Goal: Task Accomplishment & Management: Use online tool/utility

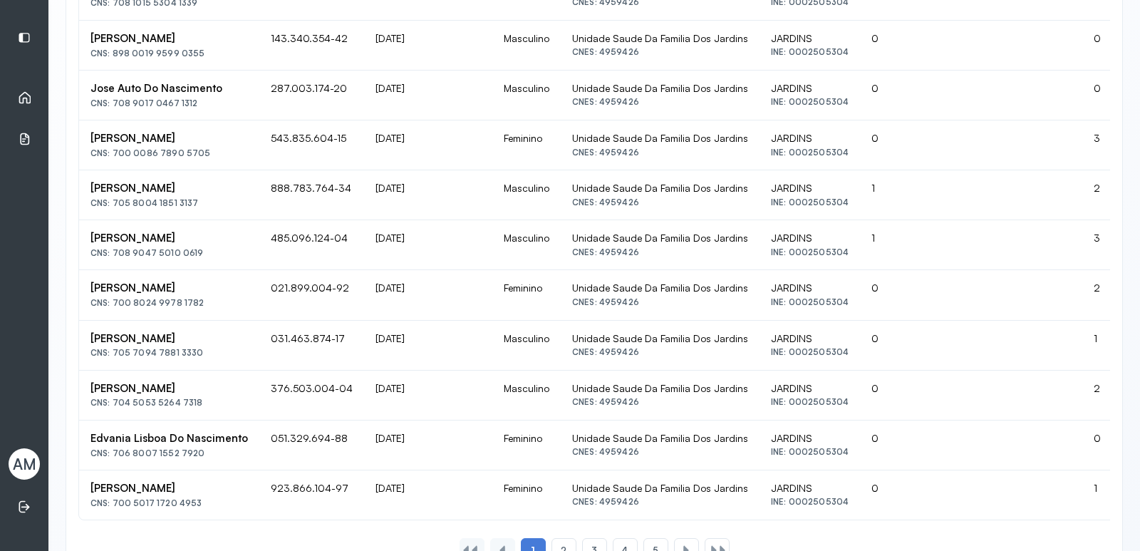
scroll to position [887, 0]
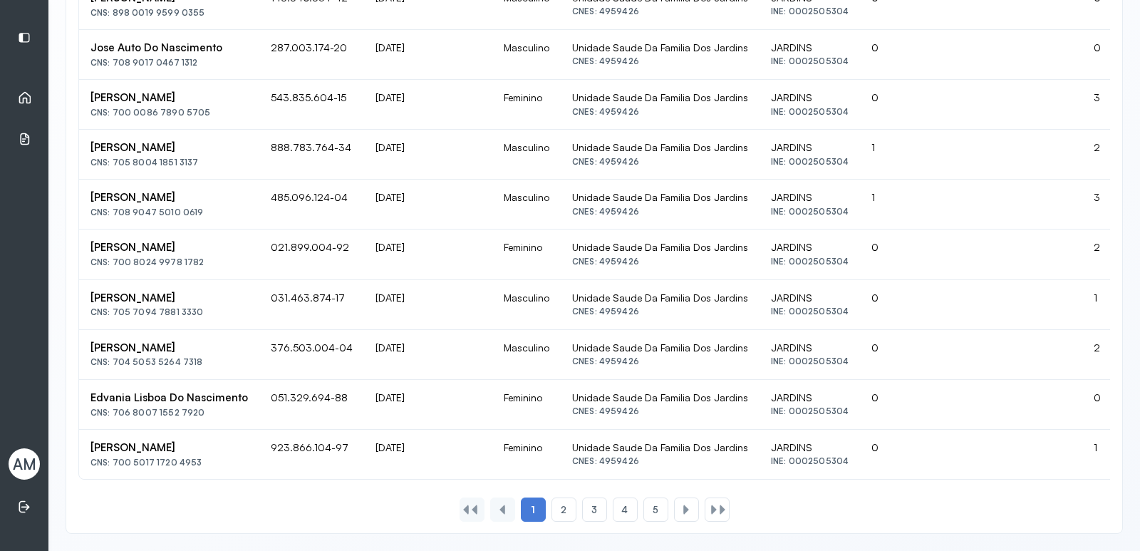
click at [30, 99] on icon at bounding box center [25, 98] width 12 height 12
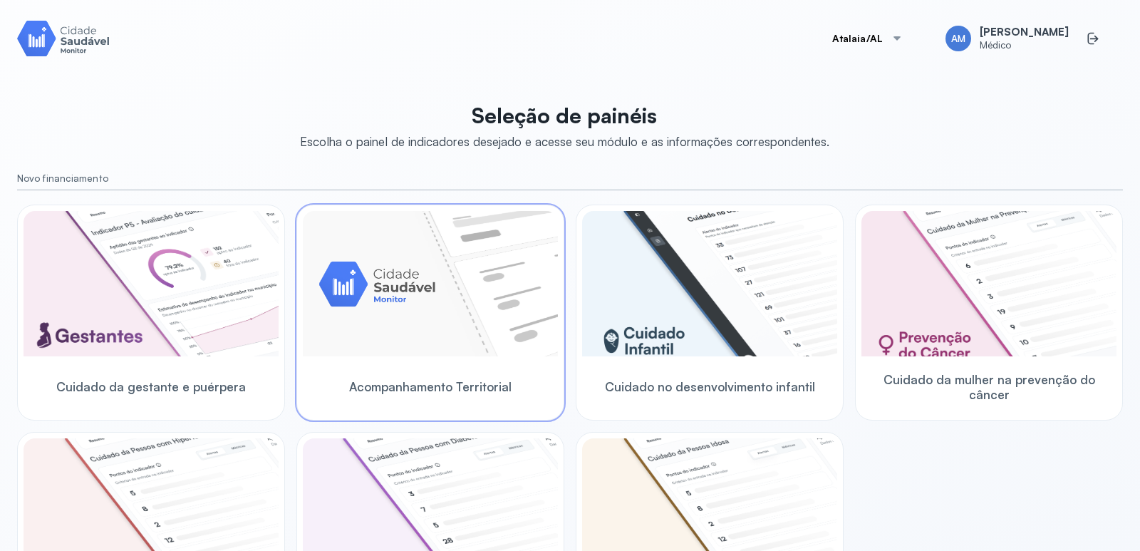
click at [423, 254] on img at bounding box center [430, 283] width 255 height 145
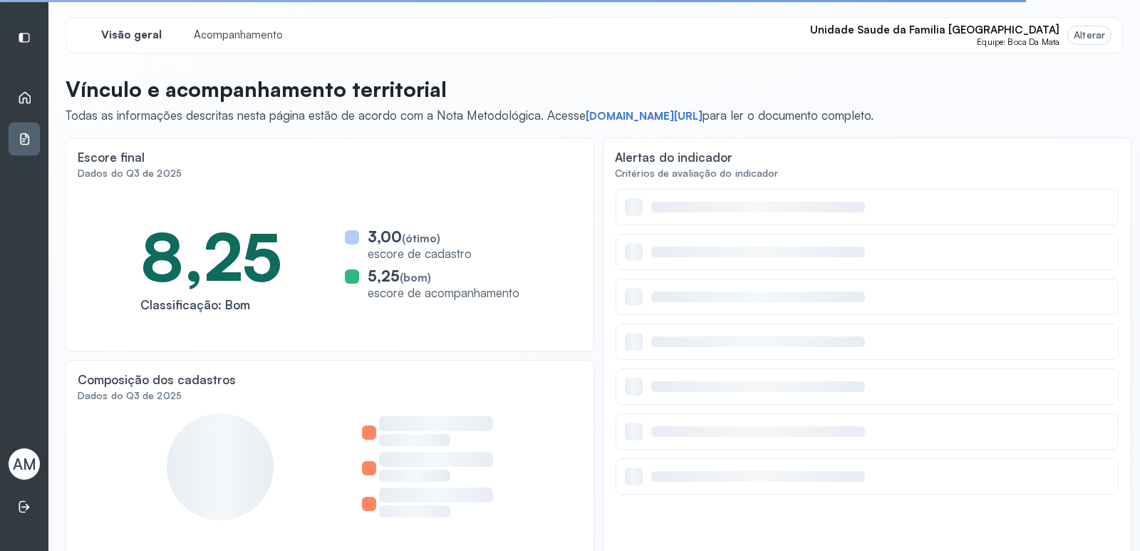
click at [1092, 36] on div "Alterar" at bounding box center [1088, 35] width 31 height 12
click at [1017, 39] on span "Equipe: Boca Da Mata" at bounding box center [1018, 42] width 83 height 10
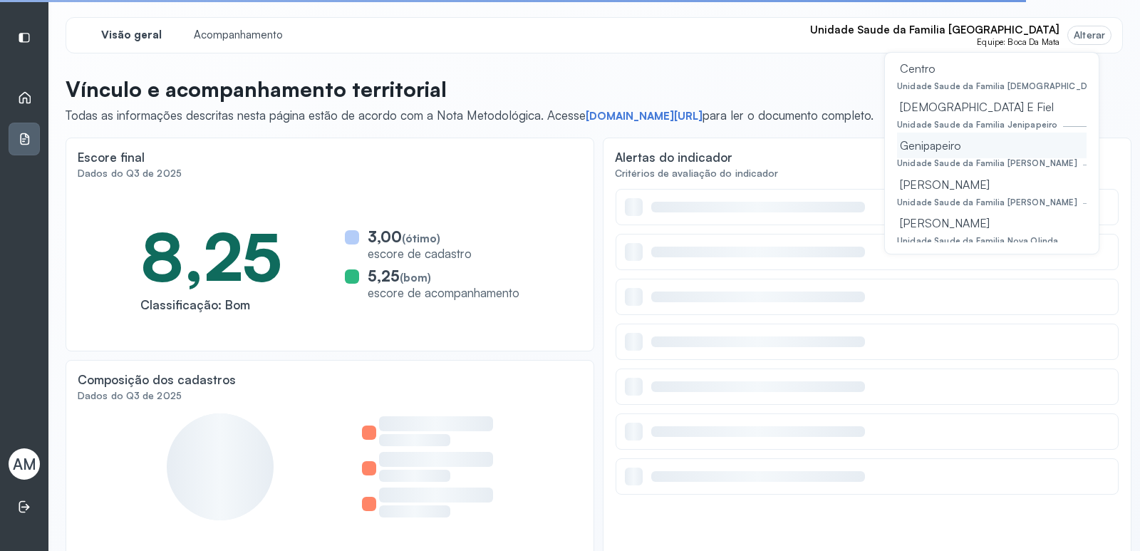
scroll to position [142, 0]
click at [938, 103] on div "[DEMOGRAPHIC_DATA] E Fiel" at bounding box center [991, 103] width 189 height 26
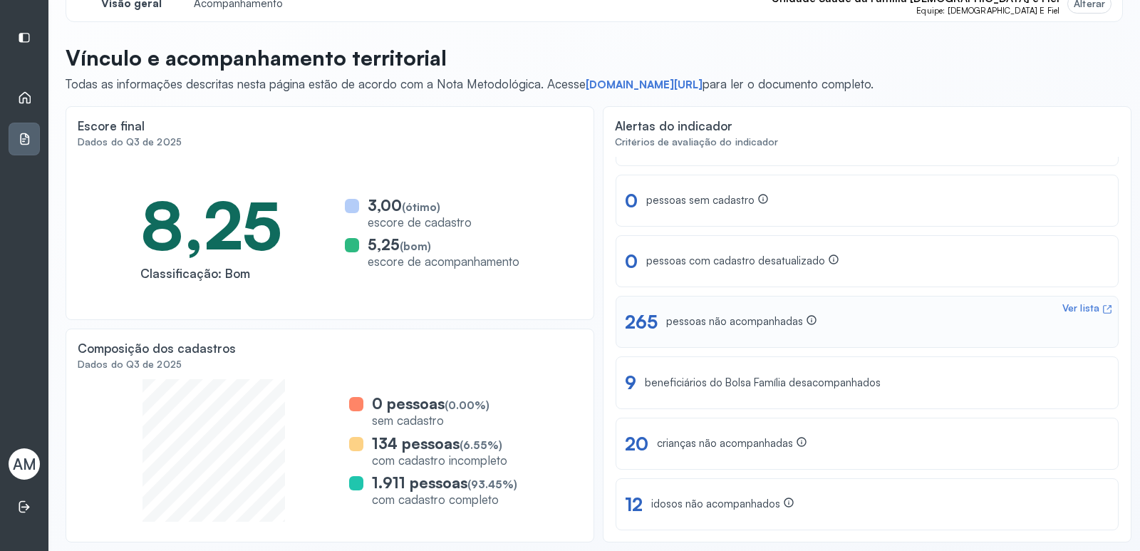
scroll to position [0, 0]
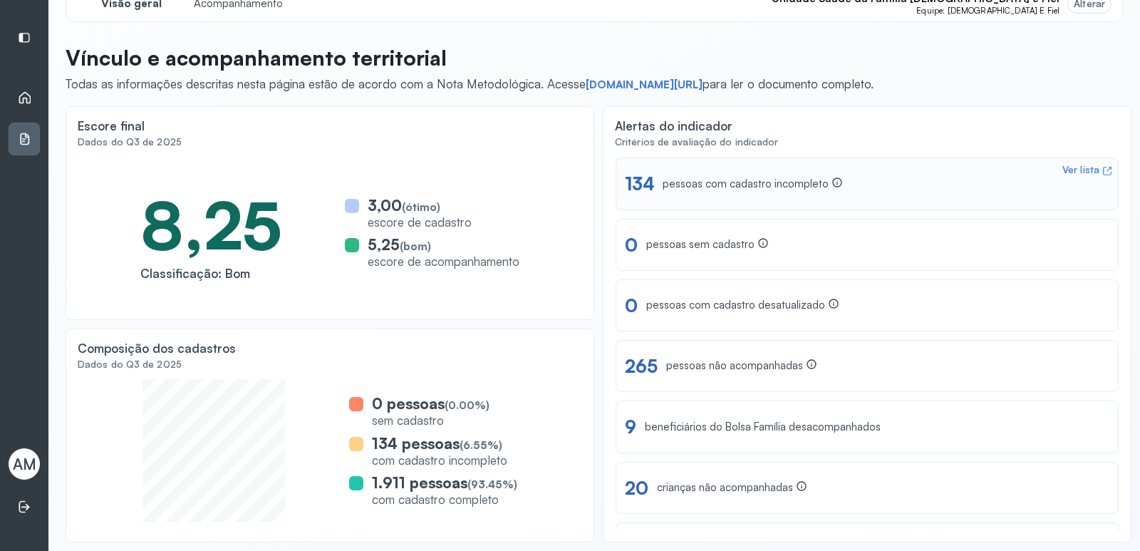
click at [1062, 166] on div "Ver lista" at bounding box center [1080, 170] width 37 height 12
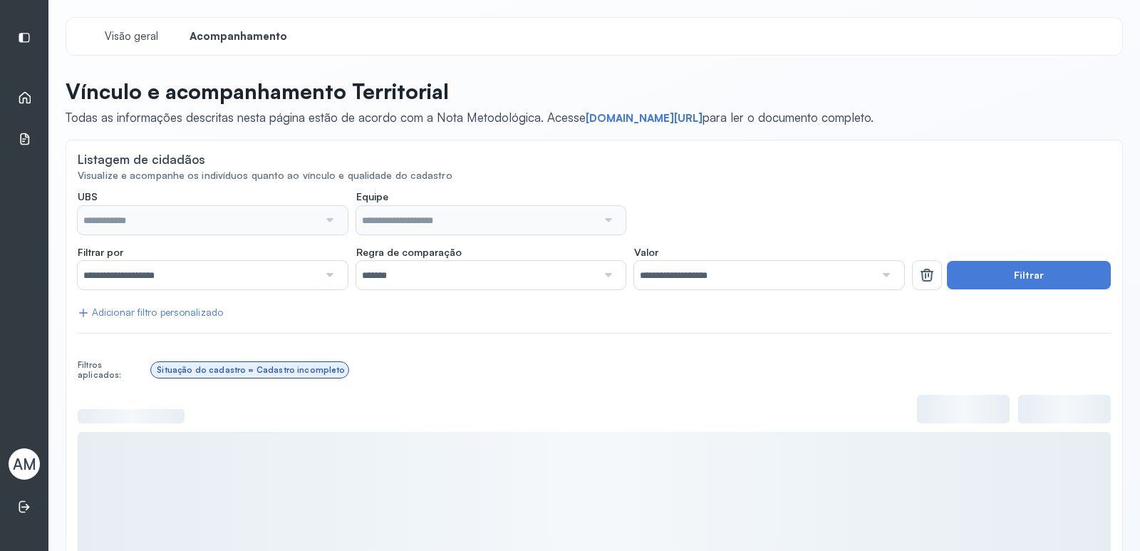
type input "**********"
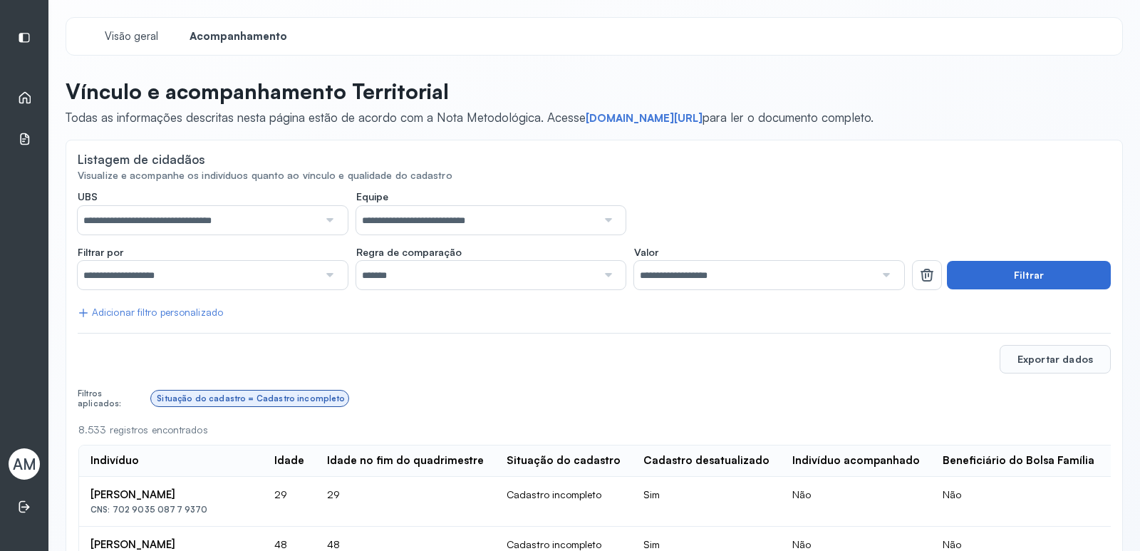
click at [1061, 268] on button "Filtrar" at bounding box center [1029, 275] width 164 height 28
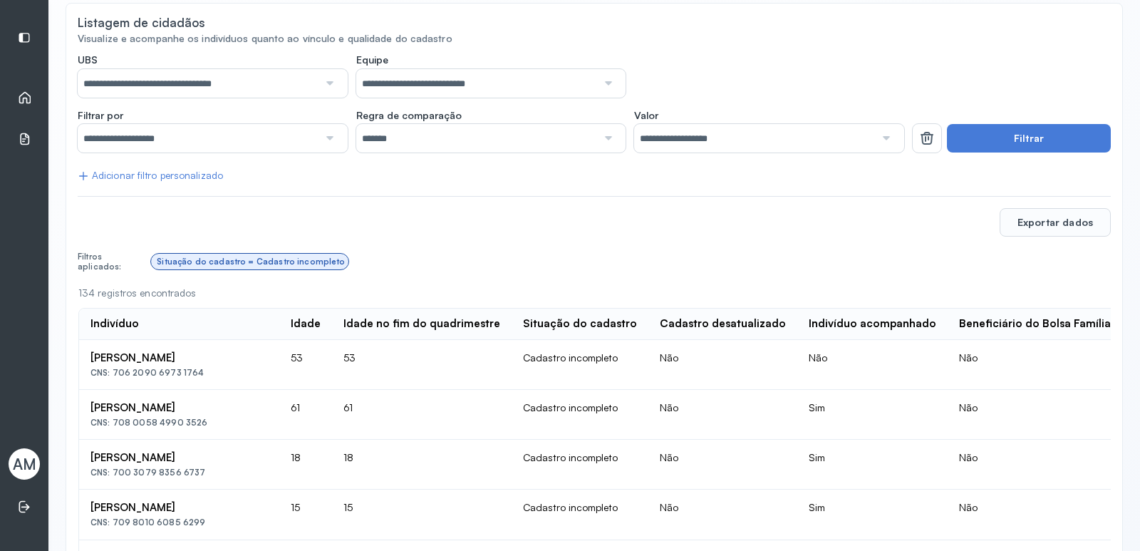
scroll to position [81, 0]
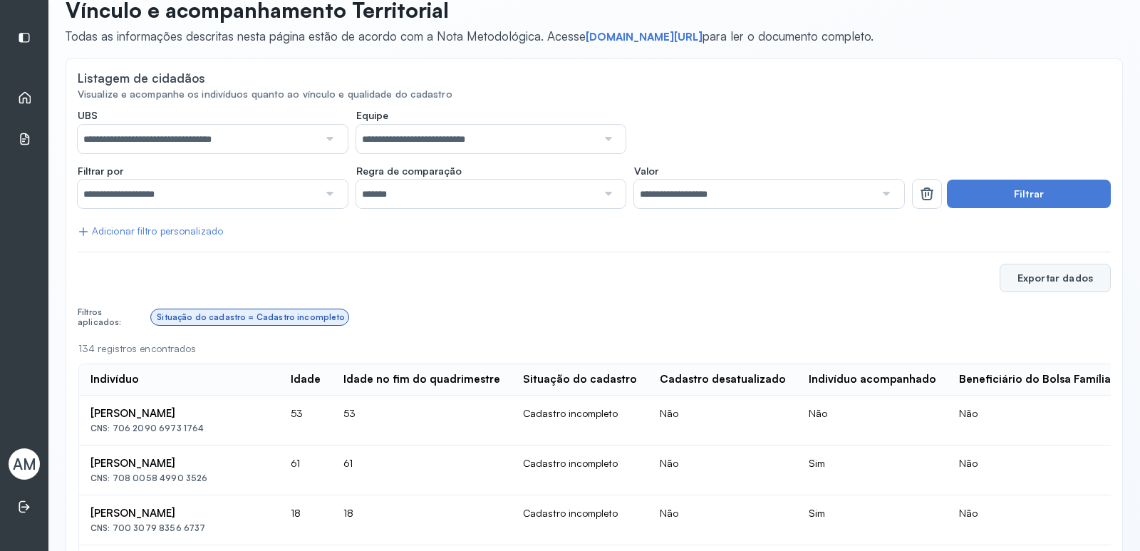
click at [1069, 277] on button "Exportar dados" at bounding box center [1054, 278] width 111 height 28
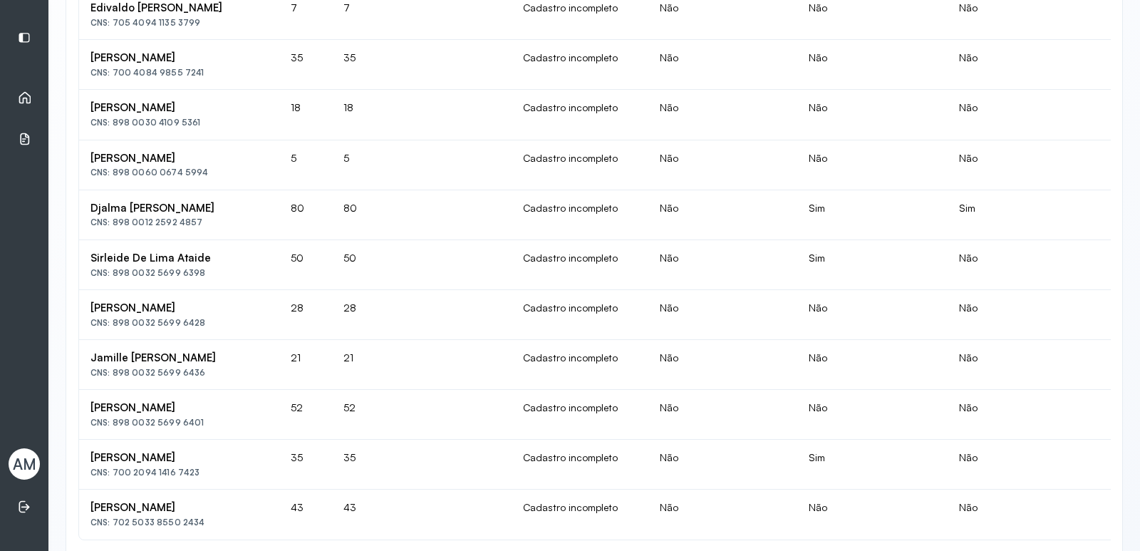
scroll to position [1007, 0]
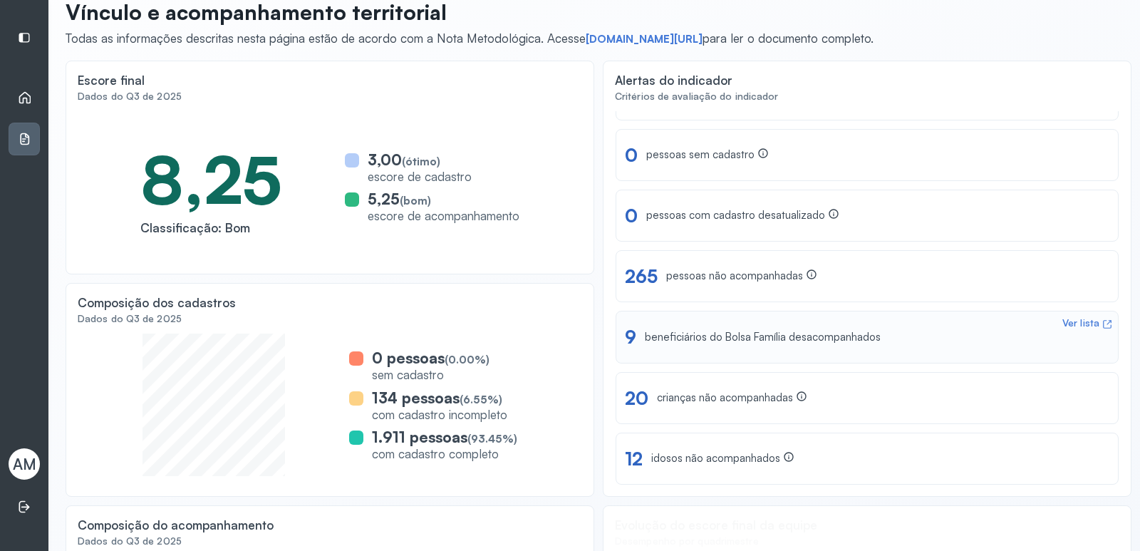
scroll to position [103, 0]
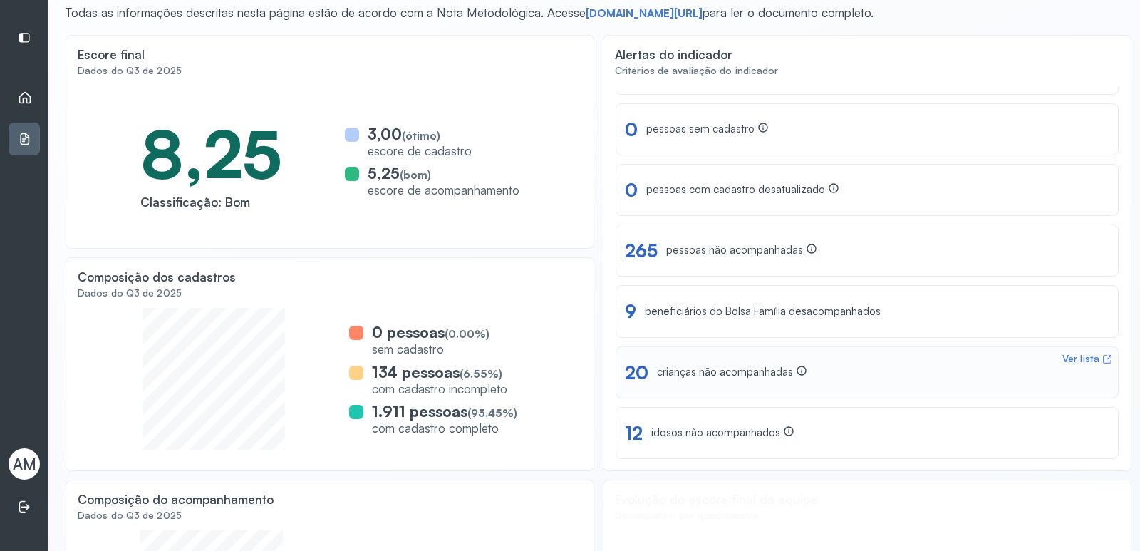
click at [1064, 355] on div "Ver lista" at bounding box center [1080, 359] width 37 height 12
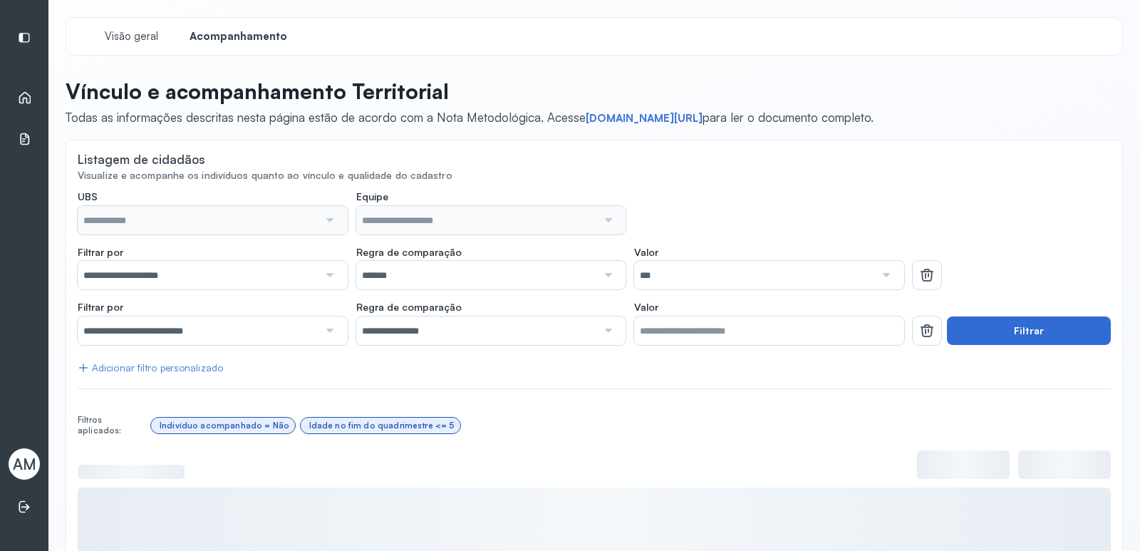
type input "**********"
click at [1002, 336] on button "Filtrar" at bounding box center [1029, 330] width 164 height 28
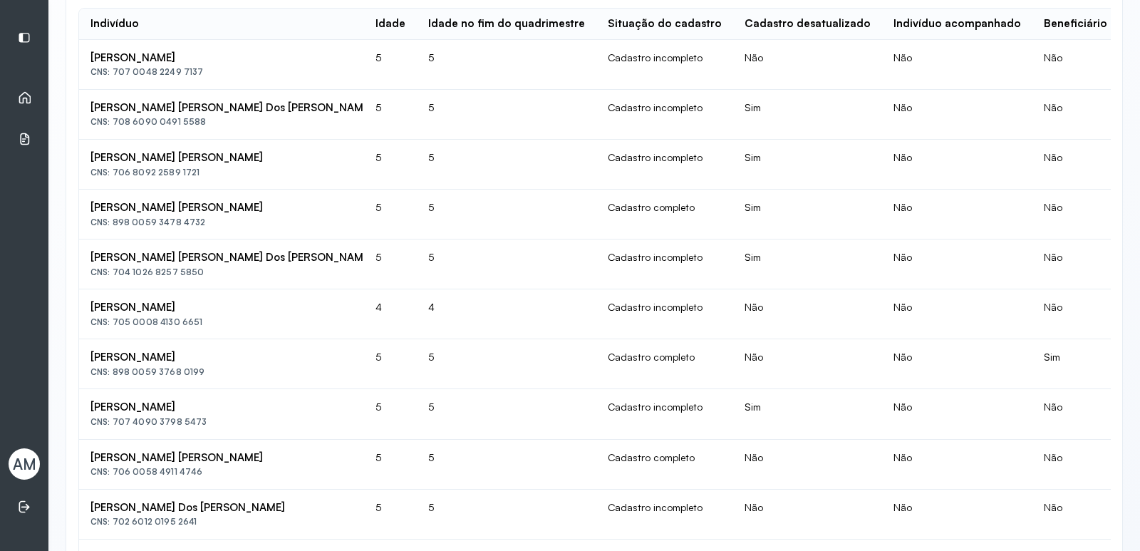
scroll to position [136, 0]
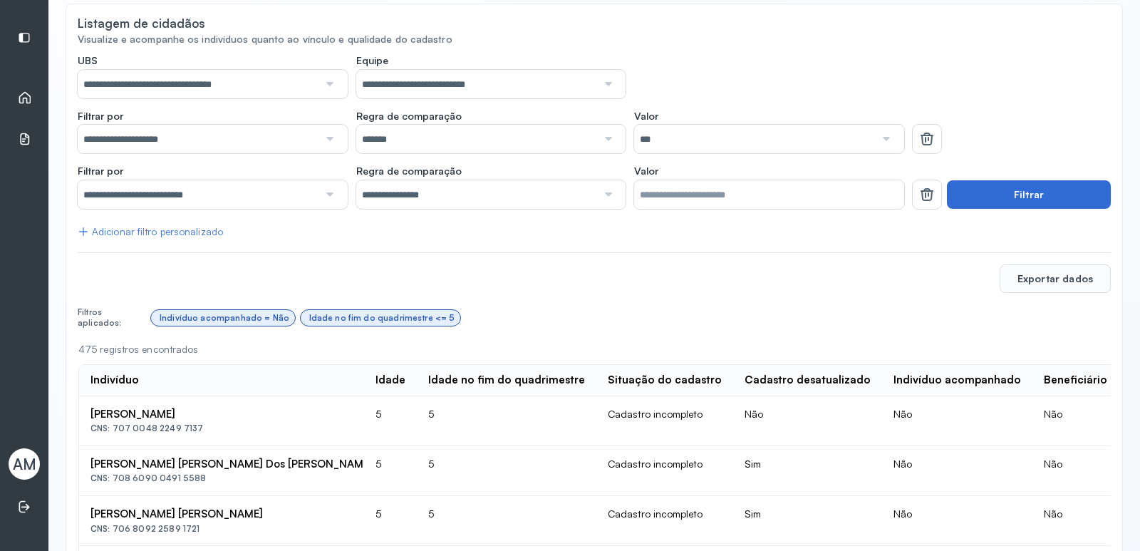
click at [972, 189] on button "Filtrar" at bounding box center [1029, 194] width 164 height 28
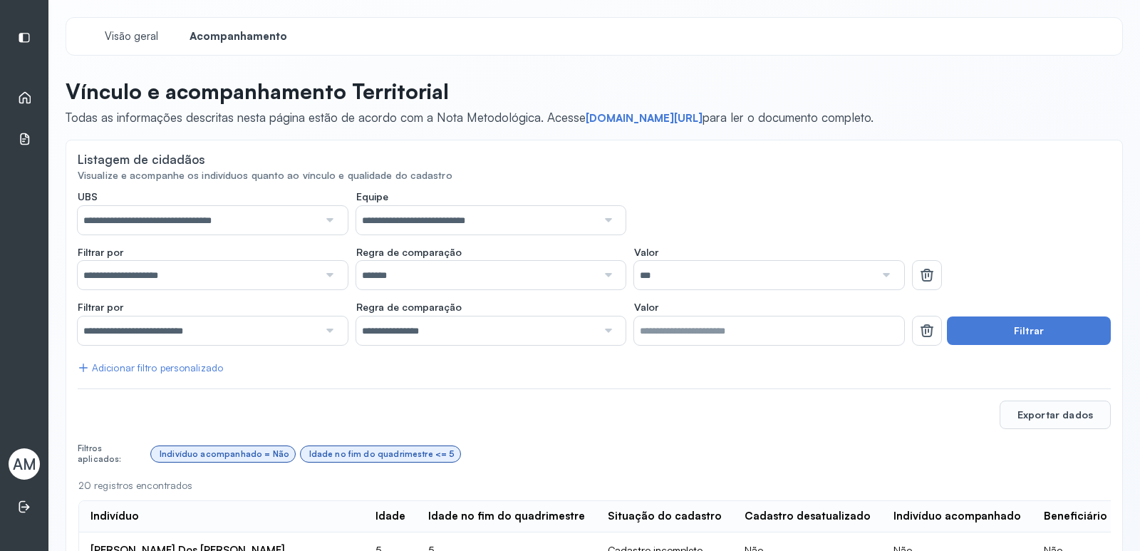
scroll to position [214, 0]
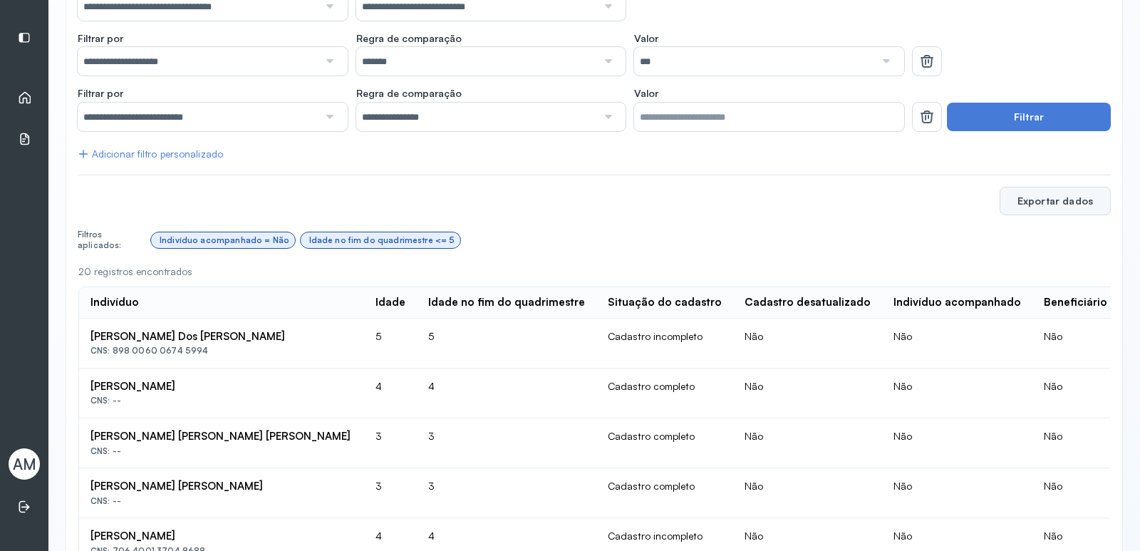
click at [1044, 194] on button "Exportar dados" at bounding box center [1054, 201] width 111 height 28
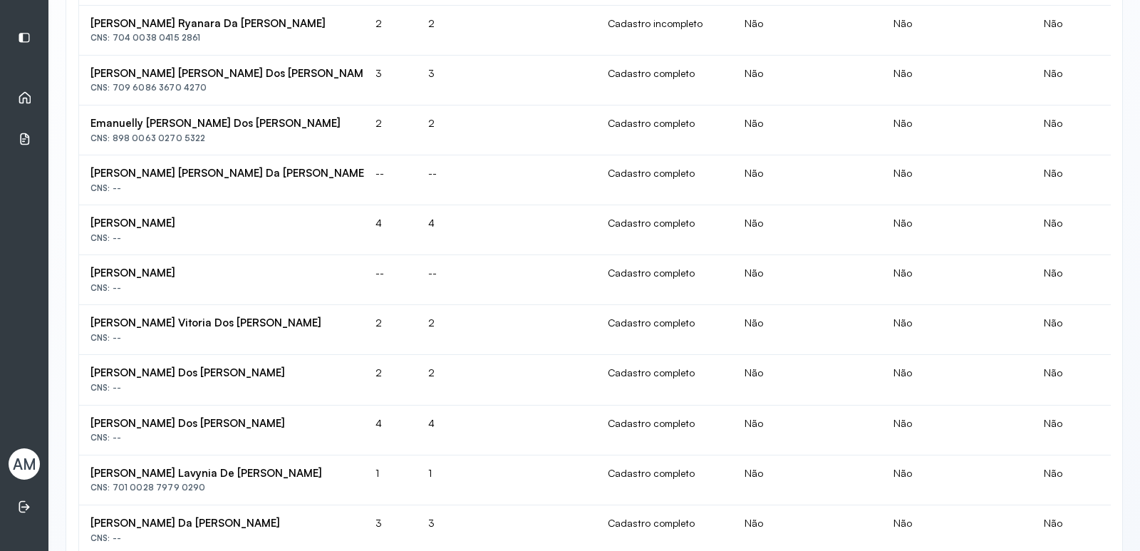
scroll to position [1026, 0]
